Goal: Transaction & Acquisition: Book appointment/travel/reservation

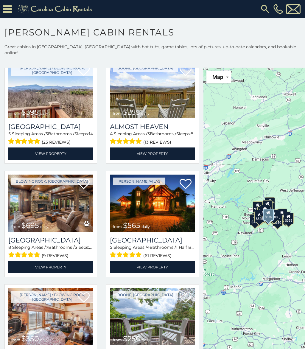
scroll to position [831, 0]
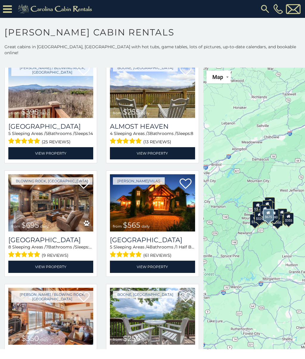
click at [44, 202] on img at bounding box center [50, 202] width 85 height 57
click at [44, 200] on img at bounding box center [50, 202] width 85 height 57
click at [57, 208] on img at bounding box center [50, 202] width 85 height 57
click at [47, 263] on link "View Property" at bounding box center [50, 267] width 85 height 12
click at [56, 263] on link "View Property" at bounding box center [50, 267] width 85 height 12
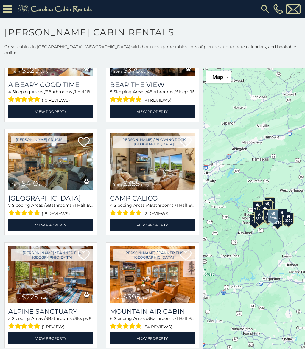
scroll to position [1328, 0]
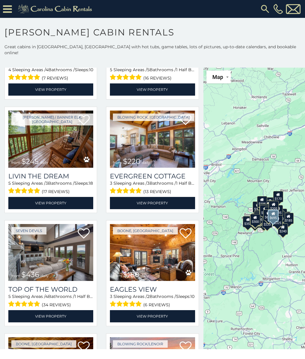
scroll to position [2822, 0]
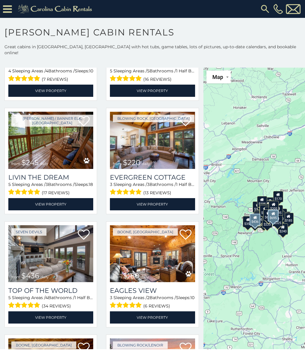
click at [43, 256] on img at bounding box center [50, 253] width 85 height 57
click at [42, 260] on img at bounding box center [50, 253] width 85 height 57
click at [45, 255] on img at bounding box center [50, 253] width 85 height 57
click at [46, 319] on link "View Property" at bounding box center [50, 318] width 85 height 12
click at [58, 315] on link "View Property" at bounding box center [50, 318] width 85 height 12
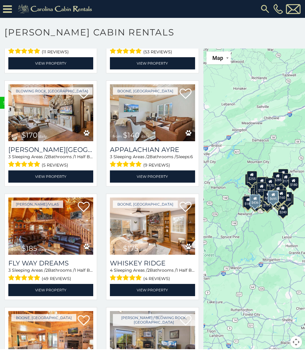
scroll to position [8047, 0]
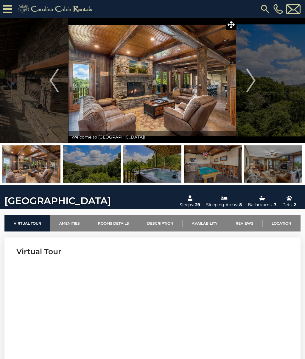
click at [249, 79] on img "Next" at bounding box center [251, 81] width 9 height 24
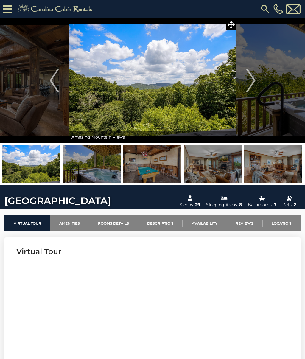
click at [256, 78] on img "Next" at bounding box center [251, 81] width 9 height 24
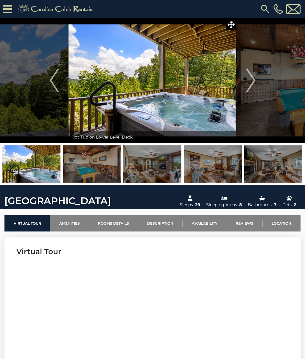
click at [256, 76] on img "Next" at bounding box center [251, 81] width 9 height 24
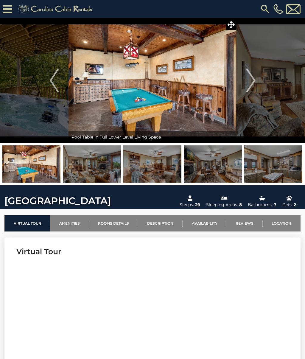
click at [256, 82] on img "Next" at bounding box center [251, 81] width 9 height 24
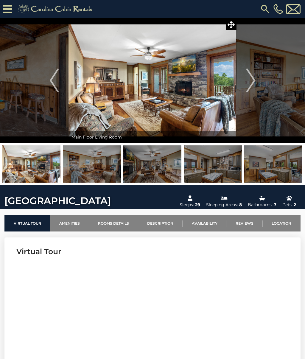
click at [253, 78] on img "Next" at bounding box center [251, 81] width 9 height 24
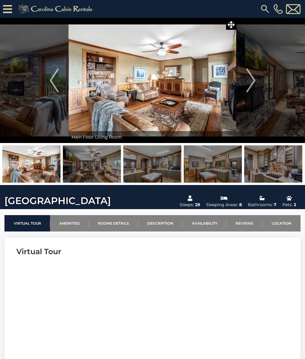
click at [253, 75] on img "Next" at bounding box center [251, 81] width 9 height 24
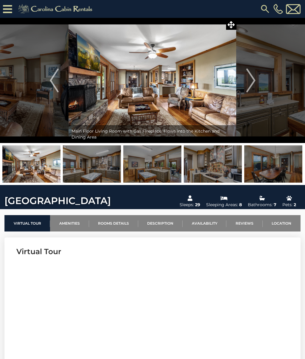
click at [251, 82] on img "Next" at bounding box center [251, 81] width 9 height 24
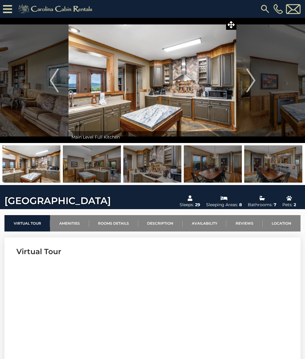
click at [252, 78] on img "Next" at bounding box center [251, 81] width 9 height 24
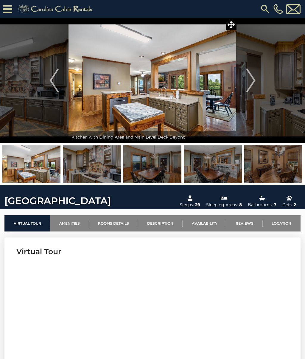
click at [254, 79] on img "Next" at bounding box center [251, 81] width 9 height 24
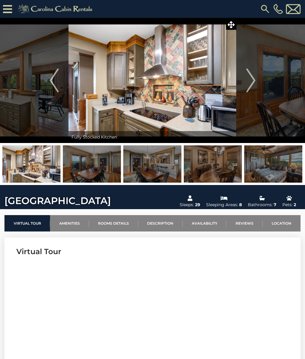
click at [256, 76] on button "Next" at bounding box center [251, 80] width 29 height 125
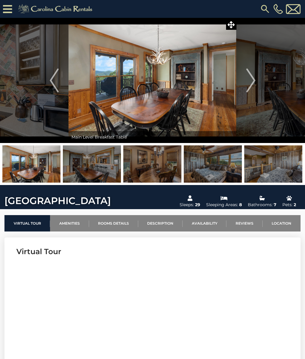
click at [255, 78] on img "Next" at bounding box center [251, 81] width 9 height 24
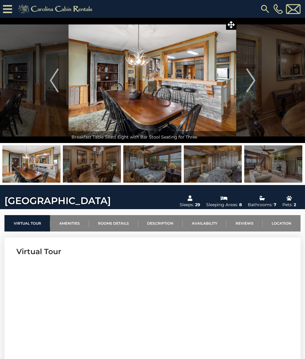
click at [257, 77] on button "Next" at bounding box center [251, 80] width 29 height 125
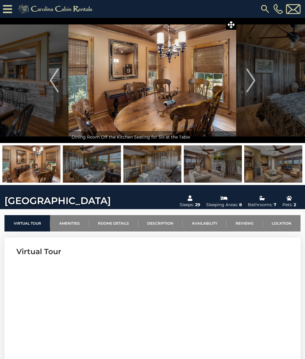
click at [258, 80] on button "Next" at bounding box center [251, 80] width 29 height 125
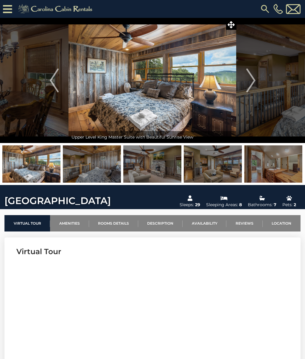
click at [259, 78] on button "Next" at bounding box center [251, 80] width 29 height 125
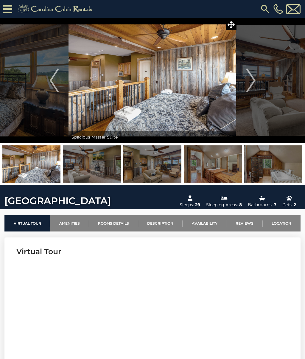
click at [55, 76] on img "Previous" at bounding box center [54, 81] width 9 height 24
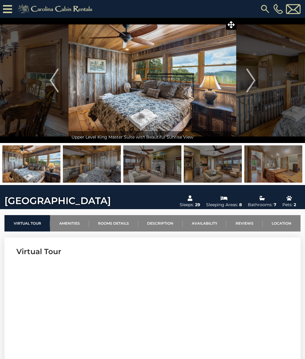
click at [257, 80] on button "Next" at bounding box center [251, 80] width 29 height 125
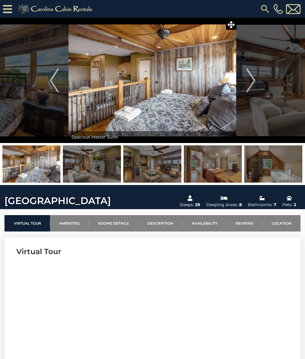
click at [257, 74] on button "Next" at bounding box center [251, 80] width 29 height 125
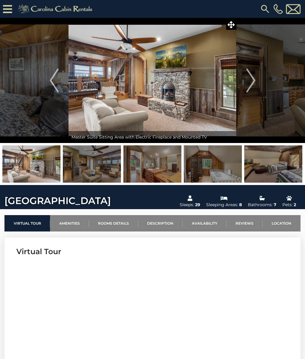
click at [259, 77] on button "Next" at bounding box center [251, 80] width 29 height 125
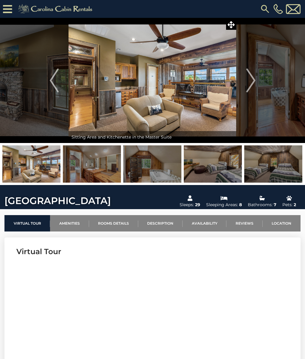
click at [256, 77] on button "Next" at bounding box center [251, 80] width 29 height 125
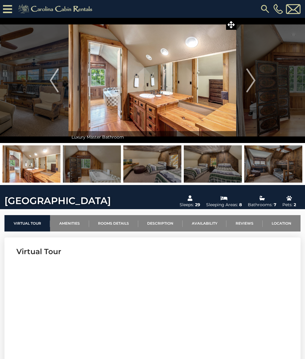
click at [254, 78] on img "Next" at bounding box center [251, 81] width 9 height 24
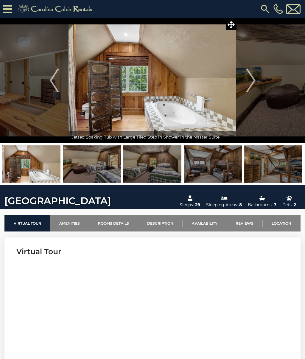
click at [258, 74] on button "Next" at bounding box center [251, 80] width 29 height 125
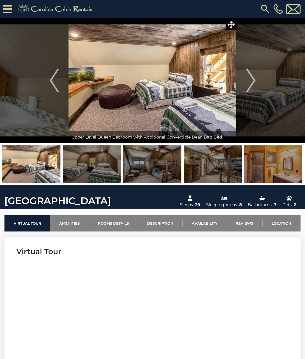
click at [259, 74] on button "Next" at bounding box center [251, 80] width 29 height 125
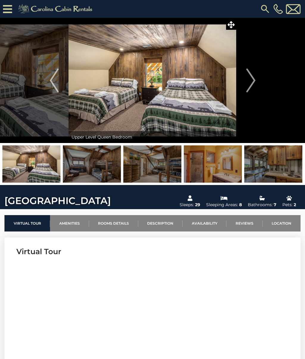
click at [256, 78] on img "Next" at bounding box center [251, 81] width 9 height 24
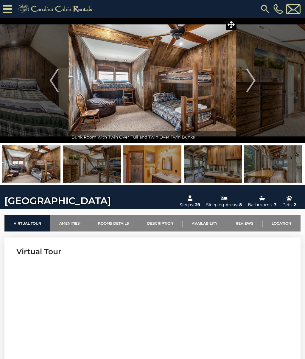
click at [256, 77] on button "Next" at bounding box center [251, 80] width 29 height 125
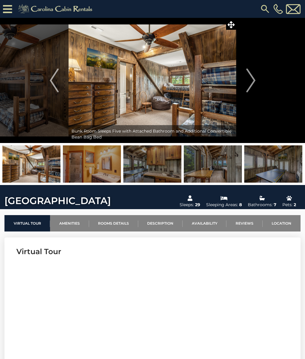
click at [257, 78] on button "Next" at bounding box center [251, 80] width 29 height 125
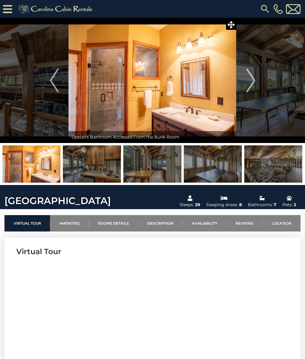
click at [254, 80] on img "Next" at bounding box center [251, 81] width 9 height 24
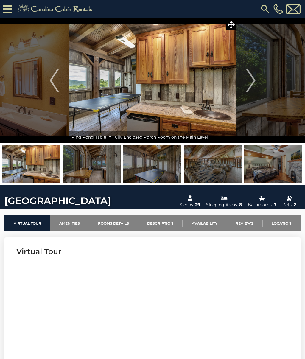
click at [255, 81] on img "Next" at bounding box center [251, 81] width 9 height 24
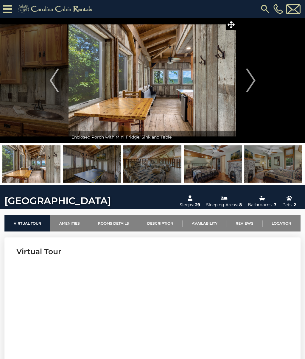
click at [256, 81] on button "Next" at bounding box center [251, 80] width 29 height 125
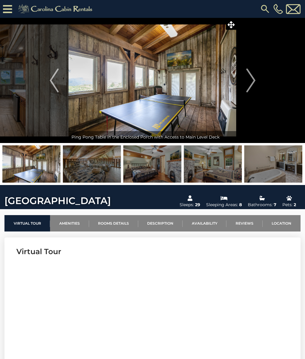
click at [256, 80] on button "Next" at bounding box center [251, 80] width 29 height 125
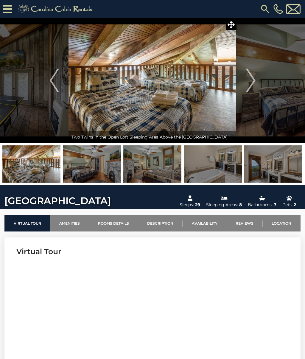
click at [257, 79] on button "Next" at bounding box center [251, 80] width 29 height 125
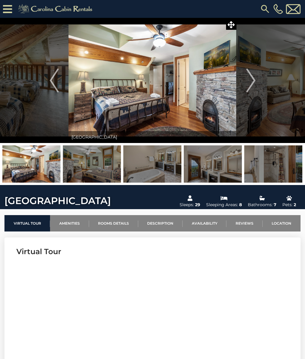
click at [256, 82] on button "Next" at bounding box center [251, 80] width 29 height 125
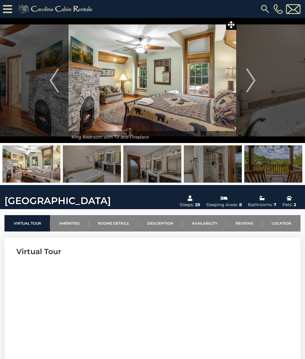
click at [51, 79] on img "Previous" at bounding box center [54, 81] width 9 height 24
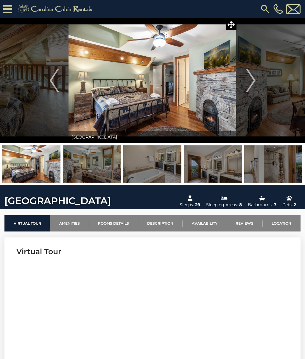
click at [255, 83] on img "Next" at bounding box center [251, 81] width 9 height 24
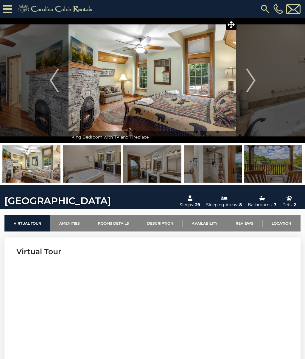
click at [257, 76] on button "Next" at bounding box center [251, 80] width 29 height 125
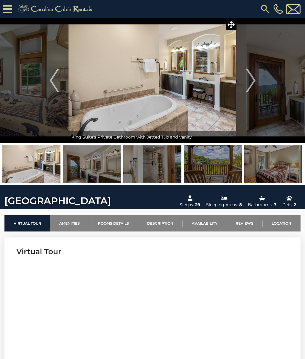
click at [257, 81] on button "Next" at bounding box center [251, 80] width 29 height 125
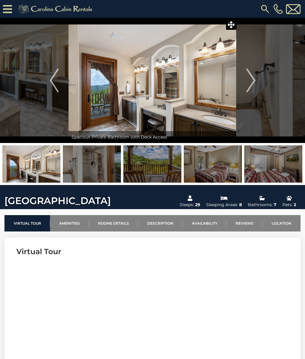
click at [251, 81] on img "Next" at bounding box center [251, 81] width 9 height 24
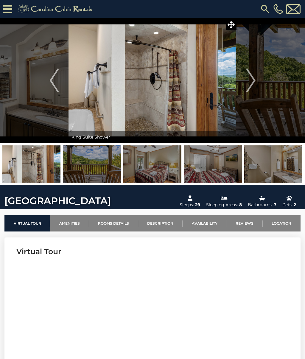
click at [256, 78] on button "Next" at bounding box center [251, 80] width 29 height 125
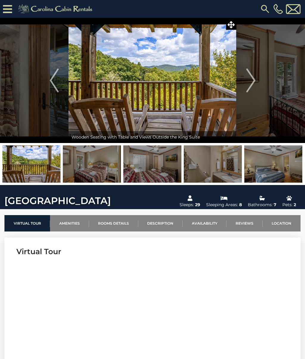
click at [253, 78] on img "Next" at bounding box center [251, 81] width 9 height 24
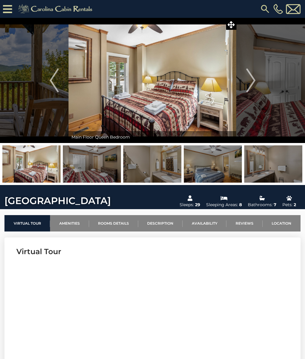
click at [254, 78] on img "Next" at bounding box center [251, 81] width 9 height 24
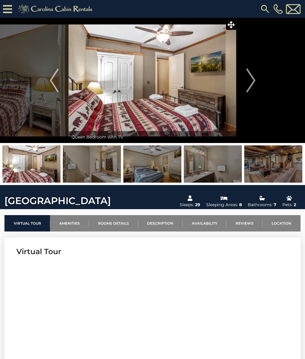
click at [254, 79] on img "Next" at bounding box center [251, 81] width 9 height 24
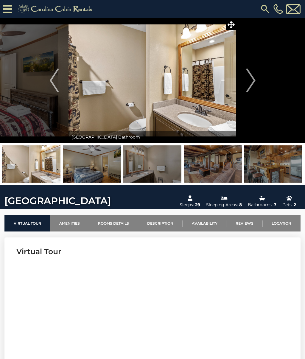
click at [255, 80] on img "Next" at bounding box center [251, 81] width 9 height 24
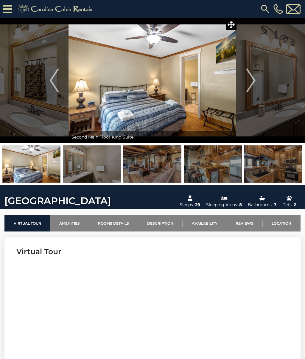
click at [256, 82] on button "Next" at bounding box center [251, 80] width 29 height 125
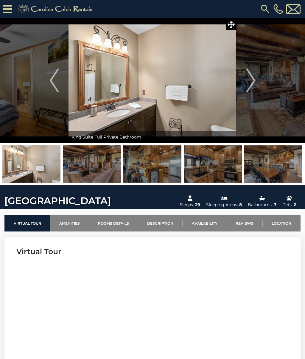
click at [251, 80] on img "Next" at bounding box center [251, 81] width 9 height 24
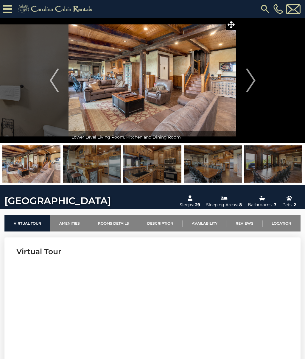
click at [256, 82] on button "Next" at bounding box center [251, 80] width 29 height 125
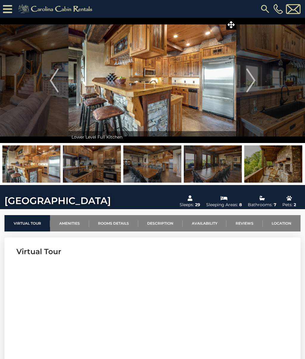
click at [253, 79] on img "Next" at bounding box center [251, 81] width 9 height 24
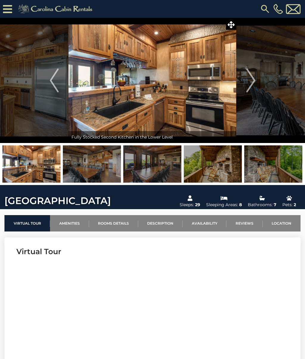
click at [253, 78] on img "Next" at bounding box center [251, 81] width 9 height 24
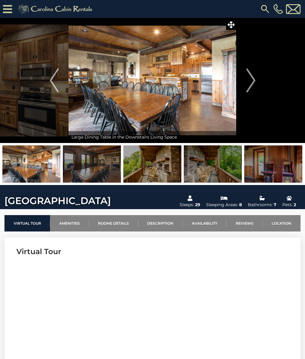
click at [257, 78] on button "Next" at bounding box center [251, 80] width 29 height 125
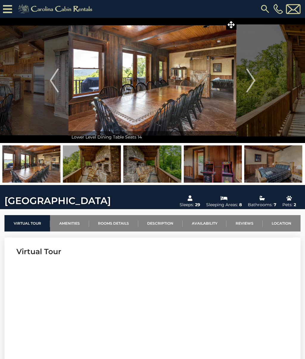
click at [254, 80] on img "Next" at bounding box center [251, 81] width 9 height 24
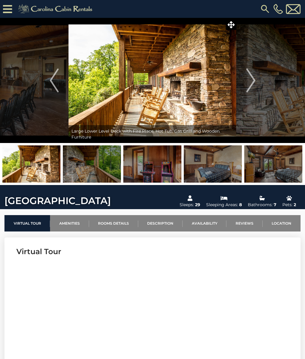
click at [254, 81] on img "Next" at bounding box center [251, 81] width 9 height 24
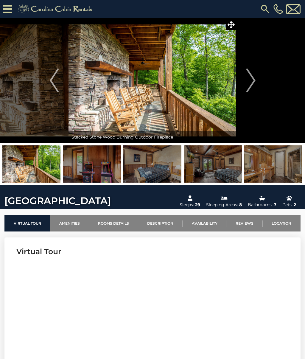
click at [256, 78] on img "Next" at bounding box center [251, 81] width 9 height 24
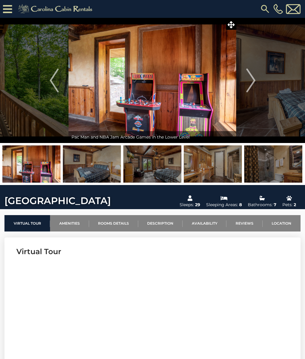
click at [257, 78] on button "Next" at bounding box center [251, 80] width 29 height 125
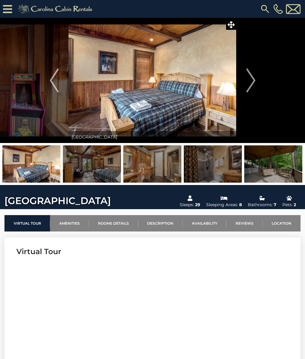
click at [258, 80] on button "Next" at bounding box center [251, 80] width 29 height 125
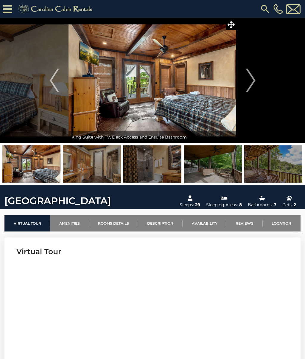
click at [253, 82] on img "Next" at bounding box center [251, 81] width 9 height 24
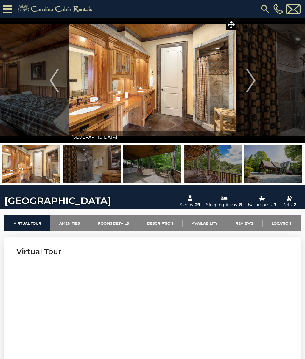
click at [252, 81] on img "Next" at bounding box center [251, 81] width 9 height 24
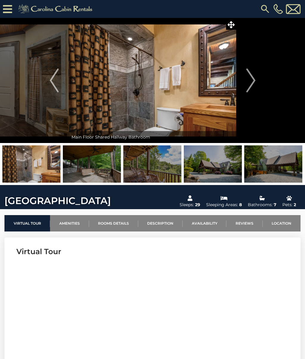
click at [254, 82] on img "Next" at bounding box center [251, 81] width 9 height 24
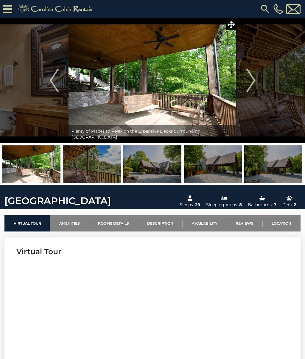
click at [256, 82] on button "Next" at bounding box center [251, 80] width 29 height 125
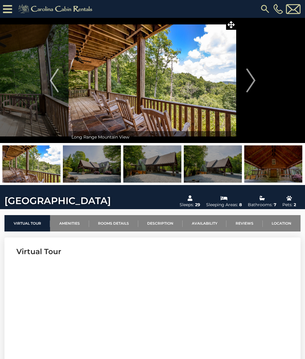
click at [256, 80] on img "Next" at bounding box center [251, 81] width 9 height 24
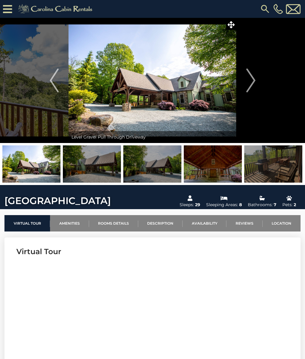
click at [254, 82] on img "Next" at bounding box center [251, 81] width 9 height 24
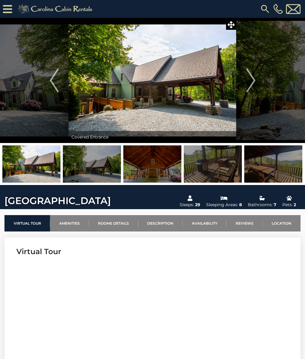
click at [252, 84] on img "Next" at bounding box center [251, 81] width 9 height 24
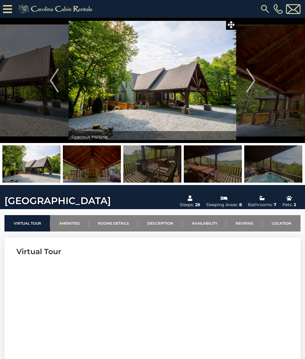
click at [258, 81] on button "Next" at bounding box center [251, 80] width 29 height 125
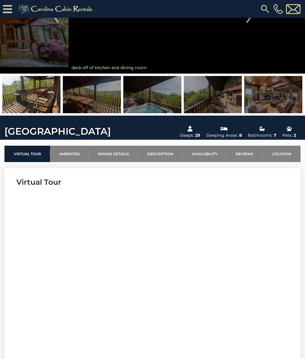
scroll to position [81, 0]
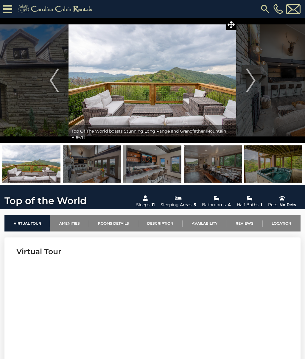
click at [254, 78] on img "Next" at bounding box center [251, 81] width 9 height 24
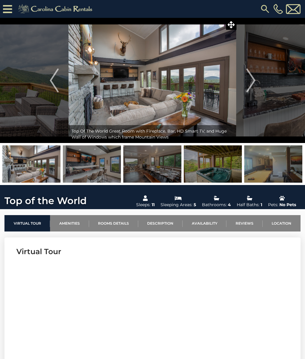
click at [253, 77] on img "Next" at bounding box center [251, 81] width 9 height 24
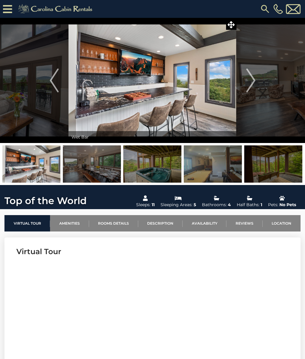
click at [255, 81] on img "Next" at bounding box center [251, 81] width 9 height 24
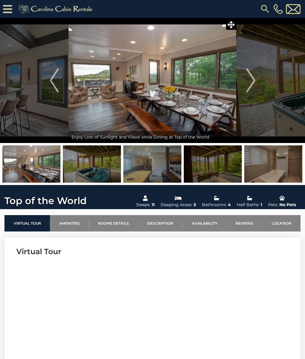
click at [255, 79] on img "Next" at bounding box center [251, 81] width 9 height 24
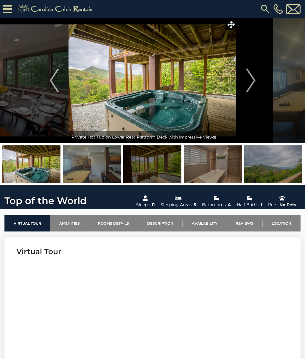
click at [253, 80] on img "Next" at bounding box center [251, 81] width 9 height 24
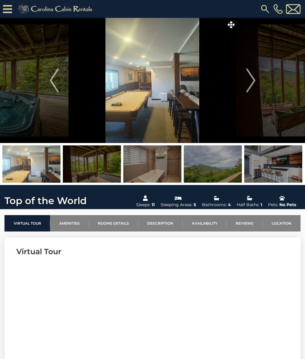
click at [254, 79] on img "Next" at bounding box center [251, 81] width 9 height 24
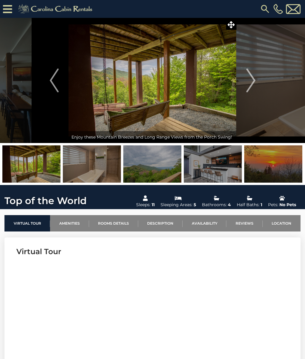
click at [255, 81] on img "Next" at bounding box center [251, 81] width 9 height 24
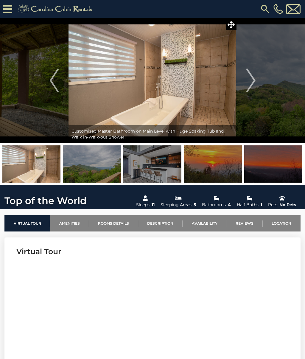
click at [251, 82] on img "Next" at bounding box center [251, 81] width 9 height 24
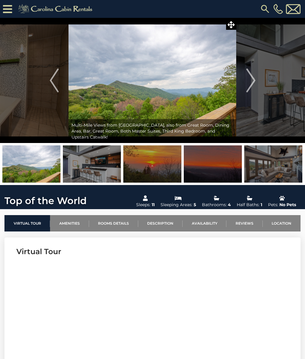
click at [254, 78] on img "Next" at bounding box center [251, 81] width 9 height 24
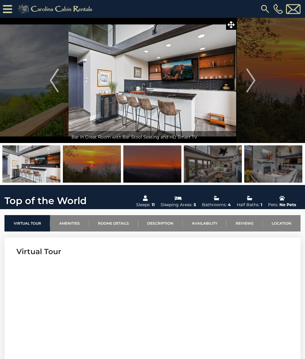
click at [254, 81] on img "Next" at bounding box center [251, 81] width 9 height 24
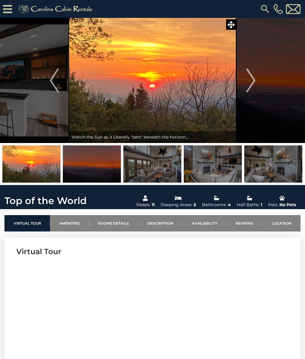
click at [255, 81] on img "Next" at bounding box center [251, 81] width 9 height 24
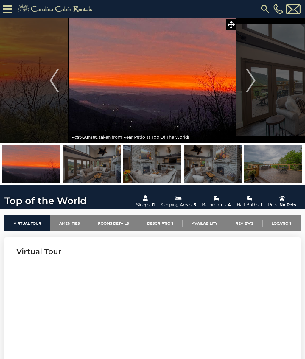
click at [256, 78] on button "Next" at bounding box center [251, 80] width 29 height 125
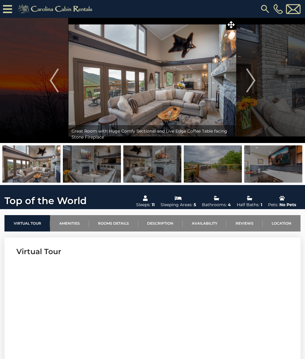
click at [257, 78] on button "Next" at bounding box center [251, 80] width 29 height 125
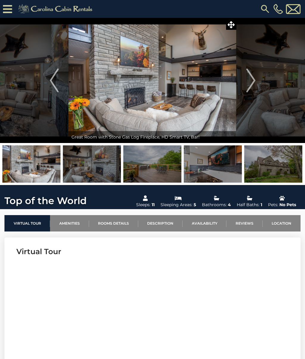
click at [252, 80] on img "Next" at bounding box center [251, 81] width 9 height 24
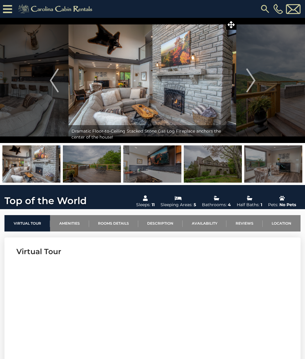
click at [258, 78] on button "Next" at bounding box center [251, 80] width 29 height 125
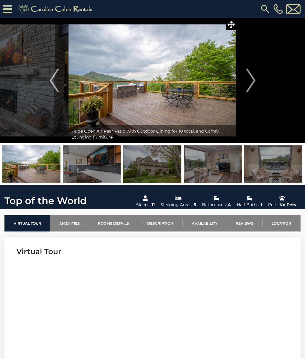
click at [253, 80] on img "Next" at bounding box center [251, 81] width 9 height 24
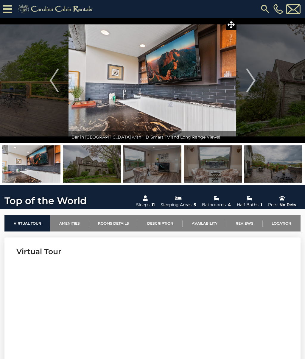
click at [52, 81] on img "Previous" at bounding box center [54, 81] width 9 height 24
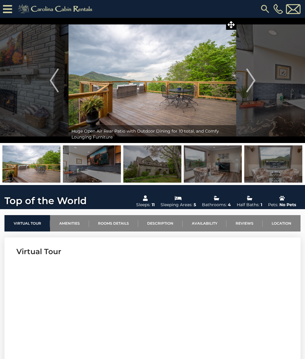
click at [259, 78] on button "Next" at bounding box center [251, 80] width 29 height 125
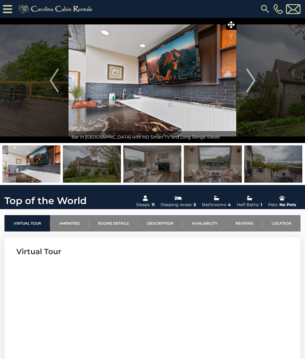
click at [255, 79] on img "Next" at bounding box center [251, 81] width 9 height 24
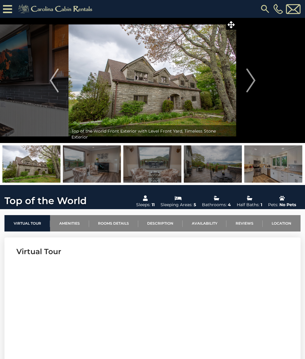
click at [253, 78] on img "Next" at bounding box center [251, 81] width 9 height 24
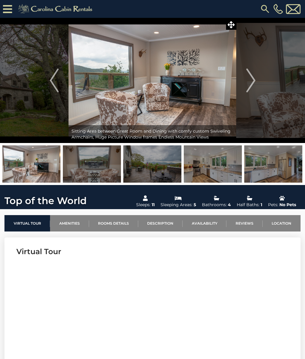
click at [251, 81] on img "Next" at bounding box center [251, 81] width 9 height 24
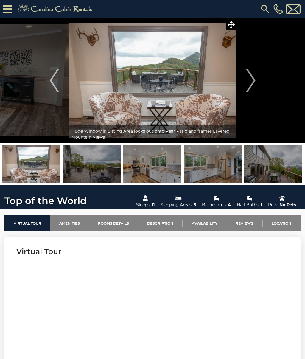
click at [254, 85] on img "Next" at bounding box center [251, 81] width 9 height 24
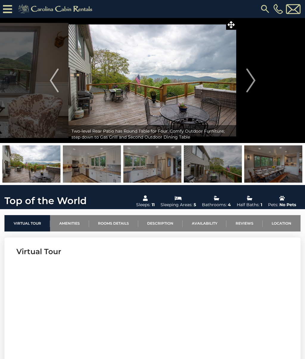
click at [256, 79] on img "Next" at bounding box center [251, 81] width 9 height 24
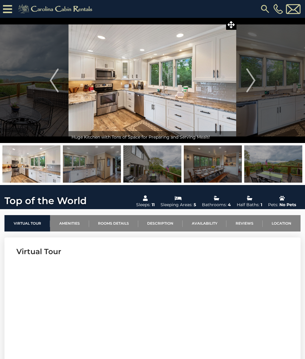
click at [257, 81] on button "Next" at bounding box center [251, 80] width 29 height 125
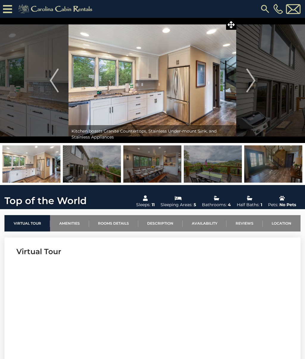
click at [256, 79] on button "Next" at bounding box center [251, 80] width 29 height 125
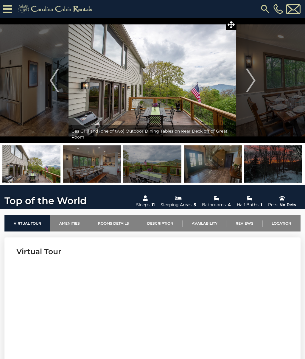
click at [257, 72] on button "Next" at bounding box center [251, 80] width 29 height 125
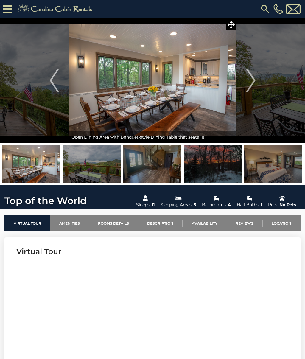
click at [256, 77] on img "Next" at bounding box center [251, 81] width 9 height 24
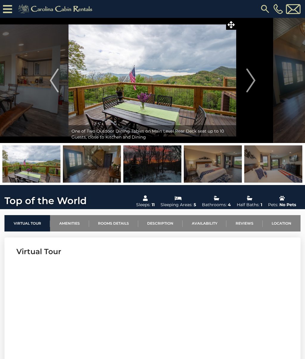
click at [253, 75] on img "Next" at bounding box center [251, 81] width 9 height 24
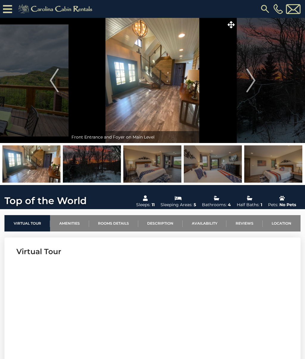
click at [263, 78] on button "Next" at bounding box center [251, 80] width 29 height 125
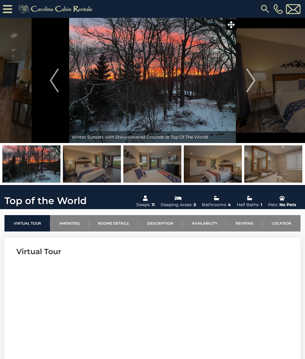
click at [254, 82] on img "Next" at bounding box center [251, 81] width 9 height 24
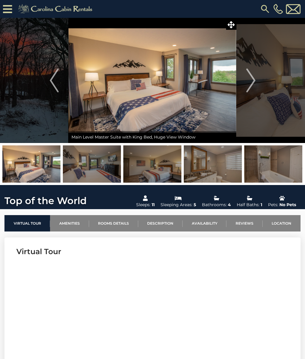
click at [253, 84] on img "Next" at bounding box center [251, 81] width 9 height 24
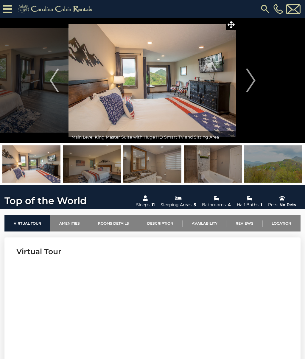
click at [248, 81] on img "Next" at bounding box center [251, 81] width 9 height 24
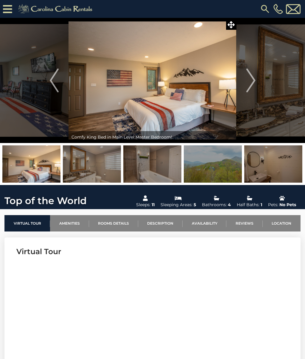
click at [251, 79] on img "Next" at bounding box center [251, 81] width 9 height 24
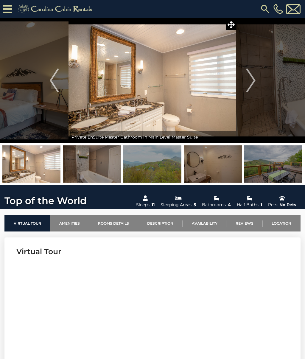
click at [251, 78] on img "Next" at bounding box center [251, 81] width 9 height 24
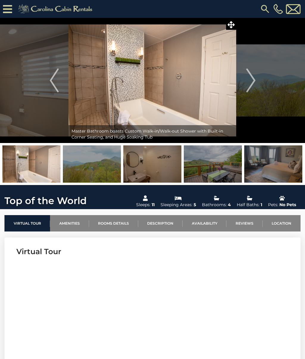
click at [246, 68] on button "Next" at bounding box center [251, 80] width 29 height 125
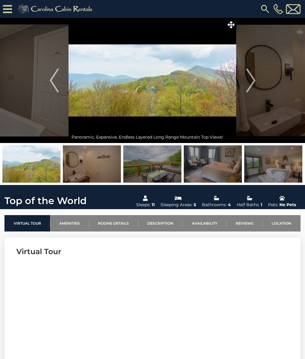
click at [248, 70] on img "Next" at bounding box center [251, 81] width 9 height 24
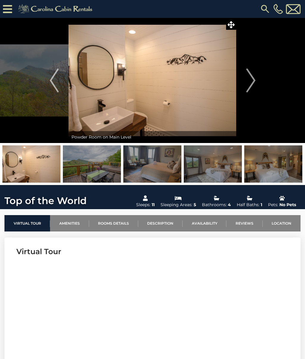
click at [254, 76] on img "Next" at bounding box center [251, 81] width 9 height 24
